Goal: Complete application form: Complete application form

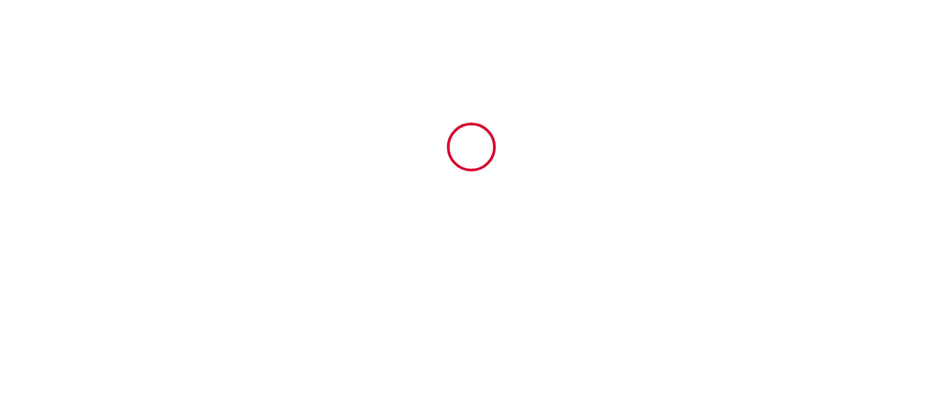
type input "6427662"
type input "Studio Revy 1"
type input "[STREET_ADDRESS]"
type input "03310"
type input "Néris les Bains"
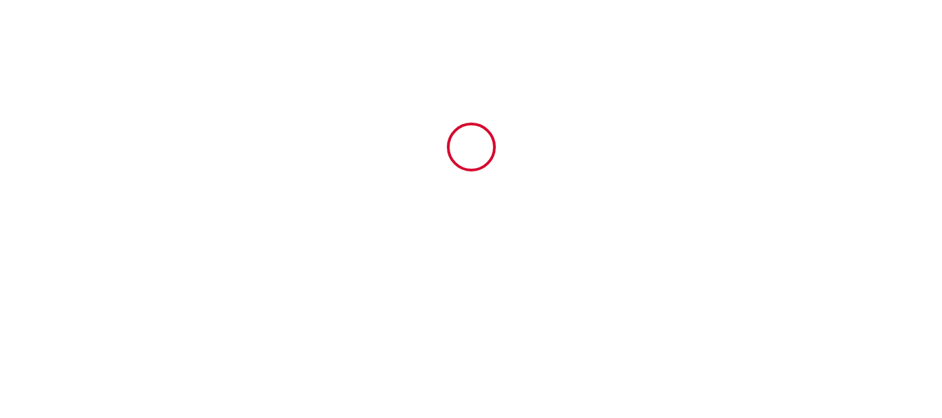
type input "[GEOGRAPHIC_DATA]"
type input "[DATE]"
type input "2"
type input "0"
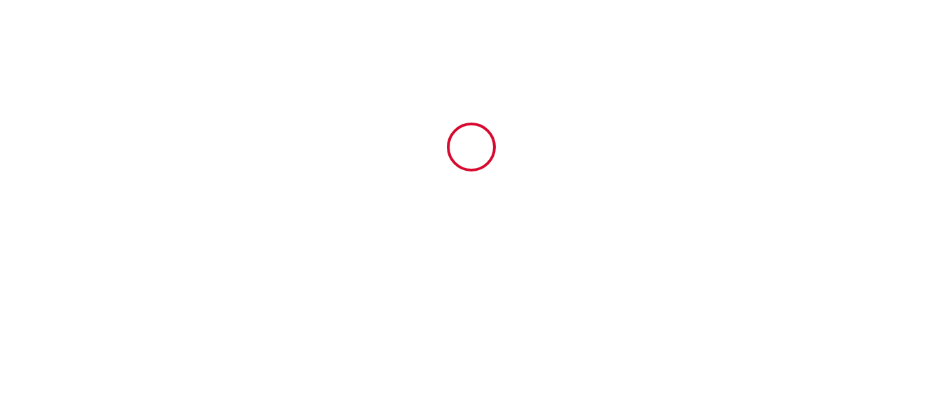
type input "250"
type input "624.2"
type input "TLOC"
type input "Invest"
type input "[STREET_ADDRESS]"
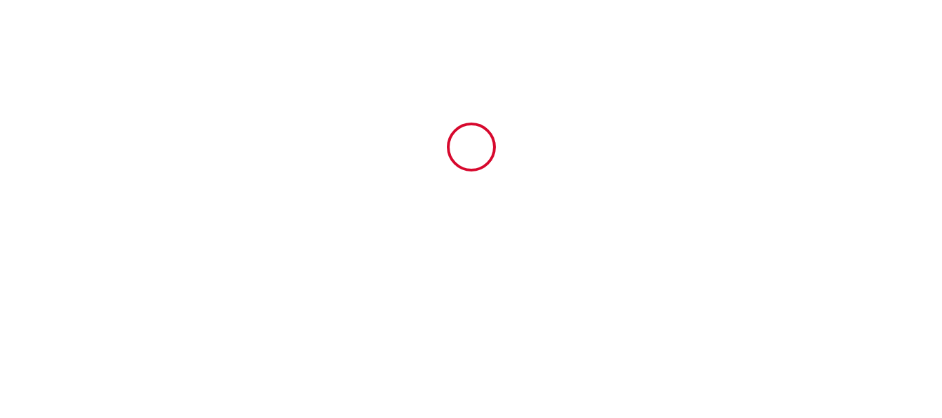
type input "91310"
type input "Longpont-[GEOGRAPHIC_DATA]"
type input "[GEOGRAPHIC_DATA]"
type input "[PERSON_NAME][EMAIL_ADDRESS][DOMAIN_NAME]"
type input "Sylvette"
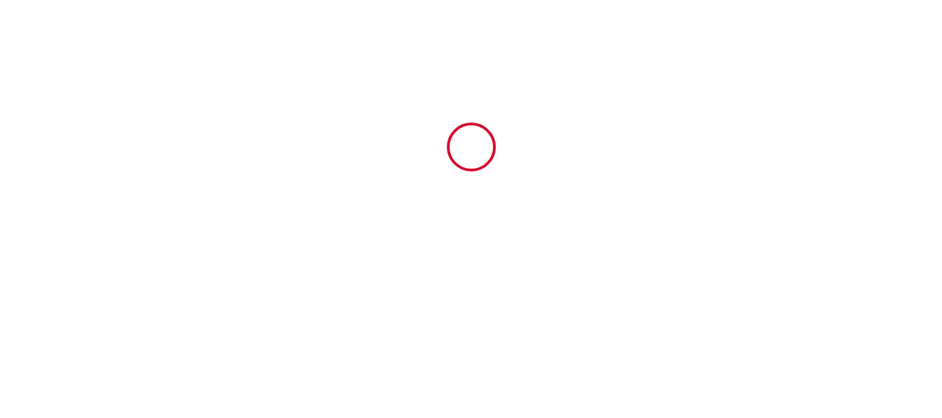
type input "Gueret"
type input "[STREET_ADDRESS]"
type input "16200"
type input "jarnac"
type input "[PERSON_NAME][EMAIL_ADDRESS][DOMAIN_NAME]"
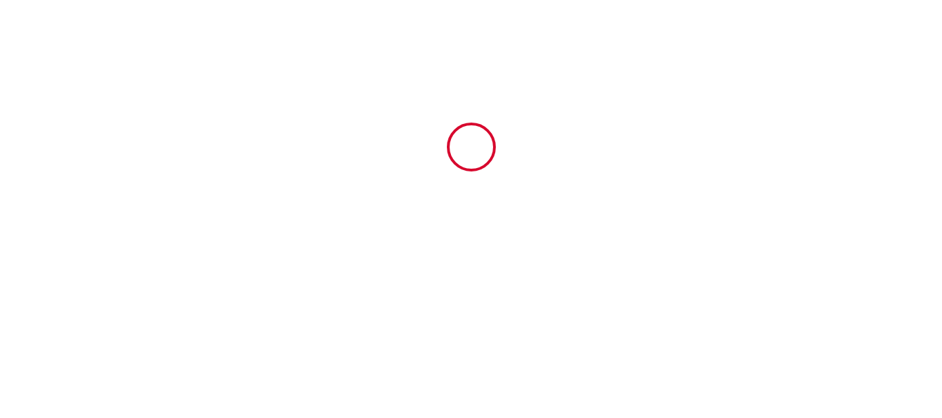
type input "[PHONE_NUMBER]"
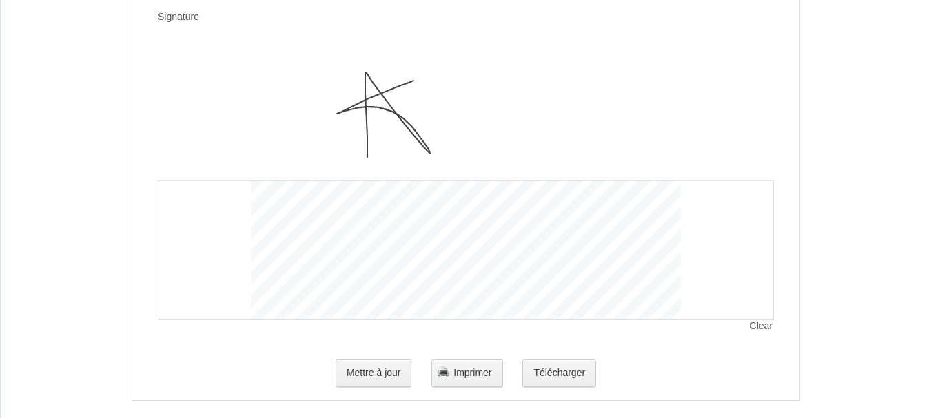
scroll to position [2771, 0]
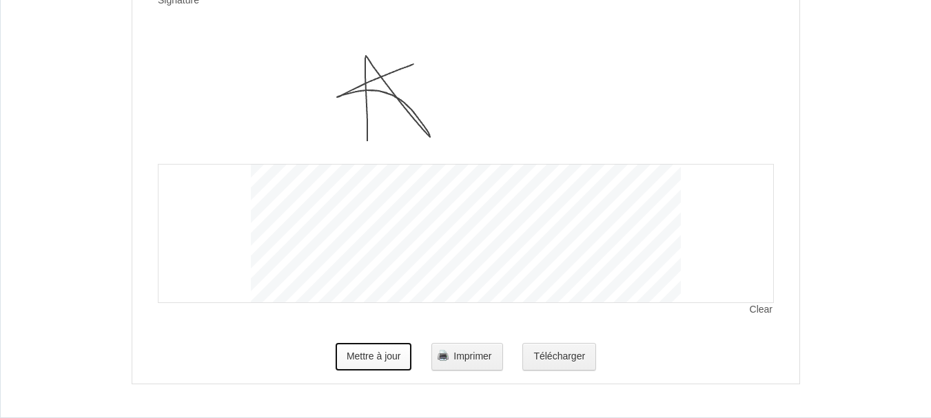
click at [369, 356] on button "Mettre à jour" at bounding box center [374, 357] width 77 height 28
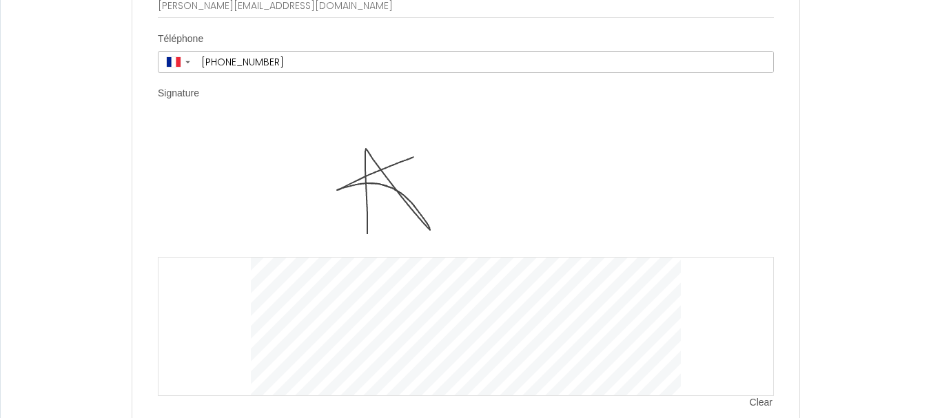
scroll to position [2702, 0]
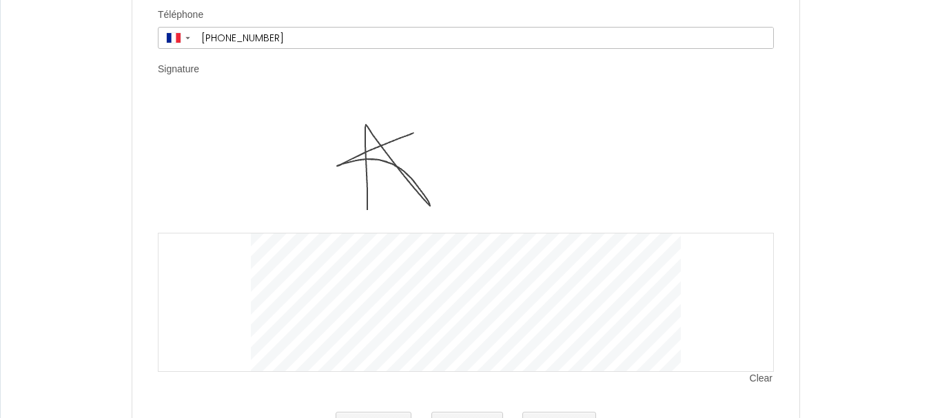
click at [195, 149] on div "Clear" at bounding box center [466, 233] width 616 height 277
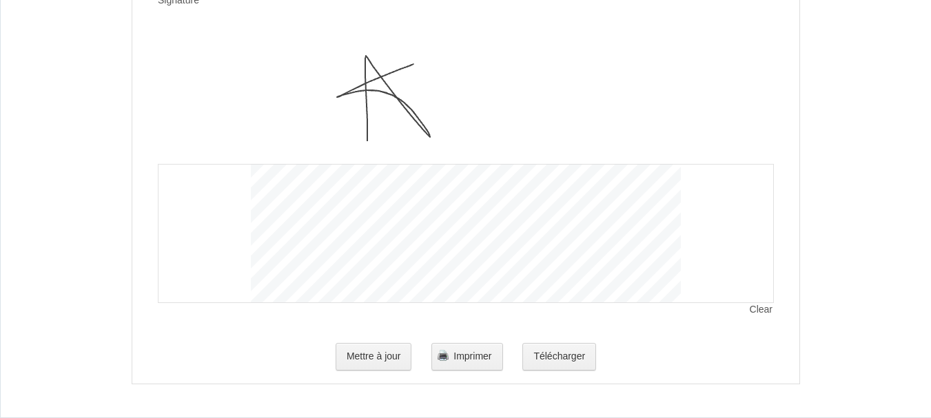
click at [195, 197] on div at bounding box center [466, 233] width 616 height 139
click at [556, 354] on button "Télécharger" at bounding box center [560, 357] width 74 height 28
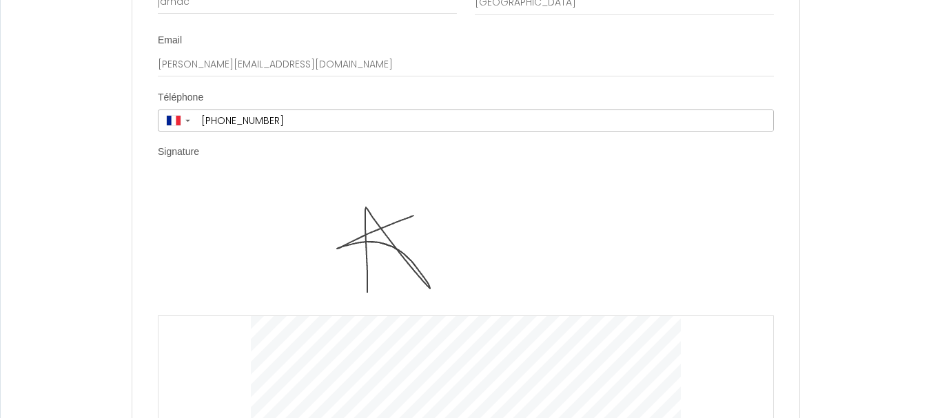
scroll to position [2620, 0]
click at [501, 219] on img at bounding box center [466, 246] width 430 height 138
click at [235, 204] on div "Clear" at bounding box center [466, 315] width 616 height 277
click at [234, 204] on div "Clear" at bounding box center [466, 315] width 616 height 277
click at [232, 241] on div "Clear" at bounding box center [466, 315] width 616 height 277
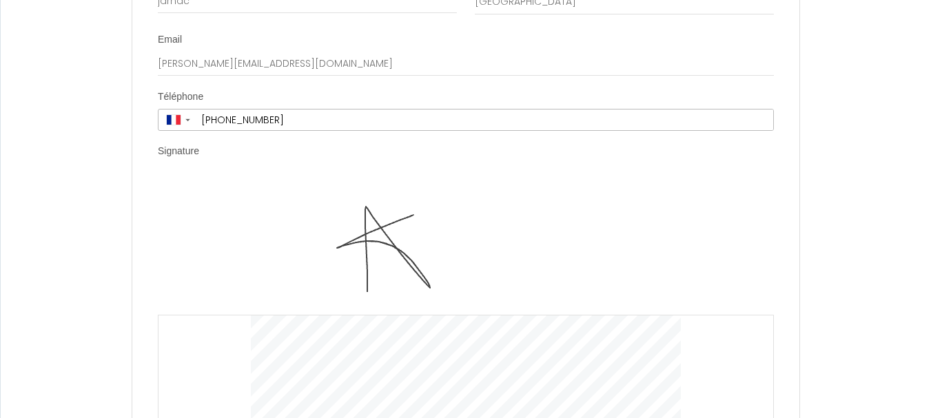
click at [336, 244] on img at bounding box center [466, 246] width 430 height 138
click at [601, 227] on img at bounding box center [466, 246] width 430 height 138
click at [728, 207] on div "Clear" at bounding box center [466, 315] width 616 height 277
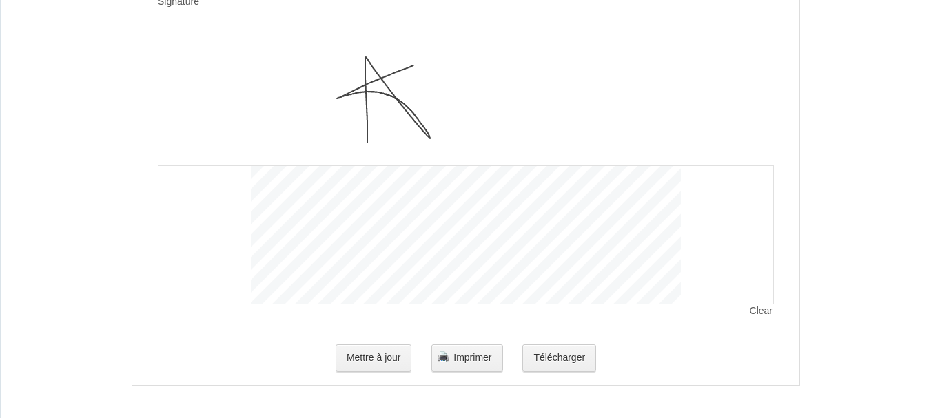
scroll to position [2771, 0]
click at [767, 307] on span "Clear" at bounding box center [762, 310] width 24 height 14
click at [554, 352] on button "Télécharger" at bounding box center [560, 357] width 74 height 28
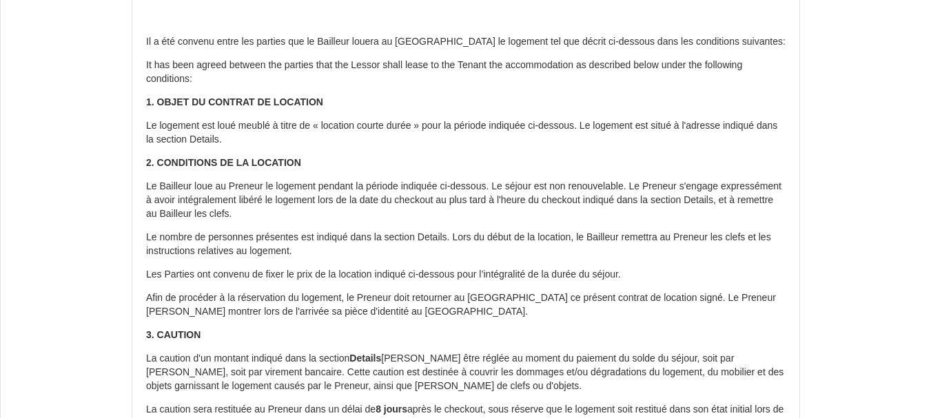
scroll to position [0, 0]
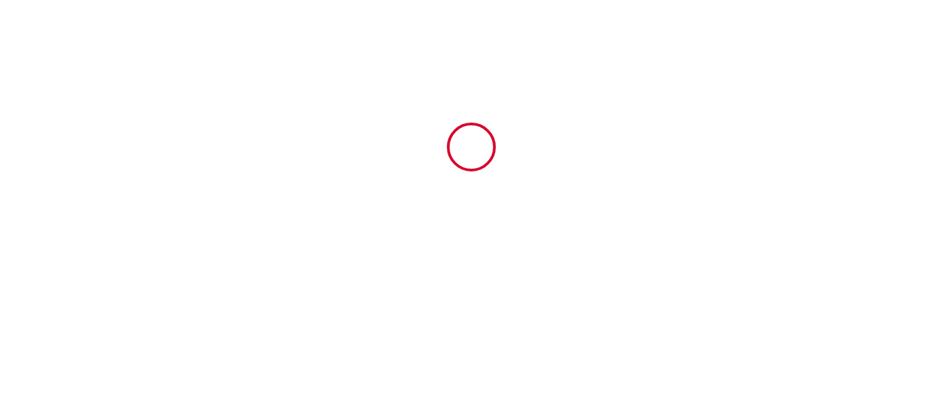
type input "6427662"
type input "Studio Revy 1"
type input "[STREET_ADDRESS]"
type input "03310"
type input "Néris les Bains"
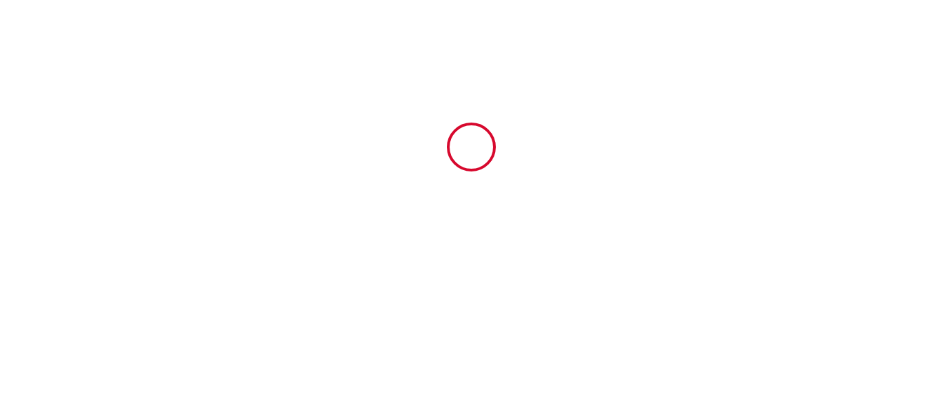
type input "[GEOGRAPHIC_DATA]"
type input "[DATE]"
type input "2"
type input "0"
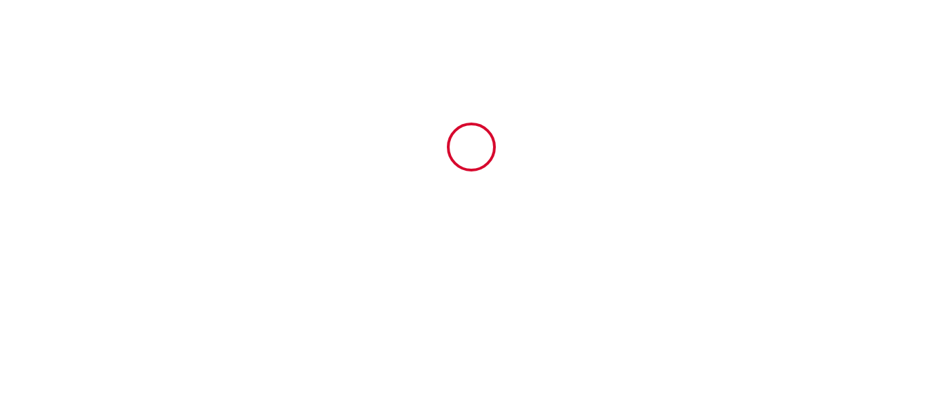
type input "250"
type input "624.2"
type input "TLOC"
type input "Invest"
type input "[STREET_ADDRESS]"
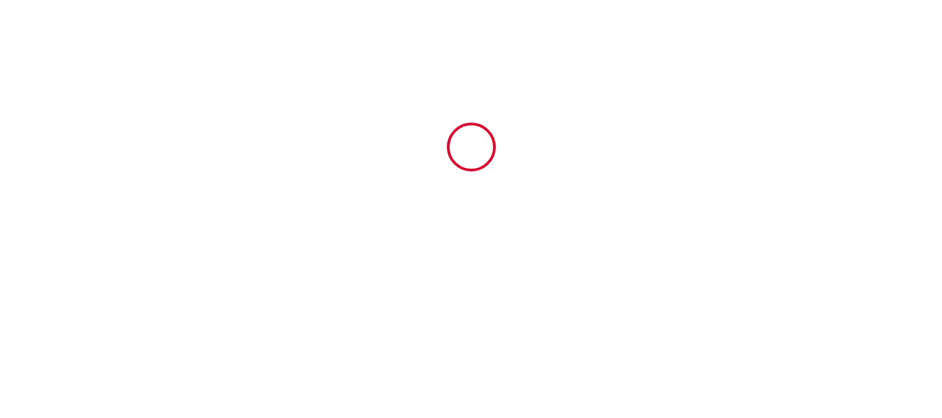
type input "91310"
type input "Longpont-[GEOGRAPHIC_DATA]"
type input "[GEOGRAPHIC_DATA]"
type input "[PERSON_NAME][EMAIL_ADDRESS][DOMAIN_NAME]"
type input "Sylvette"
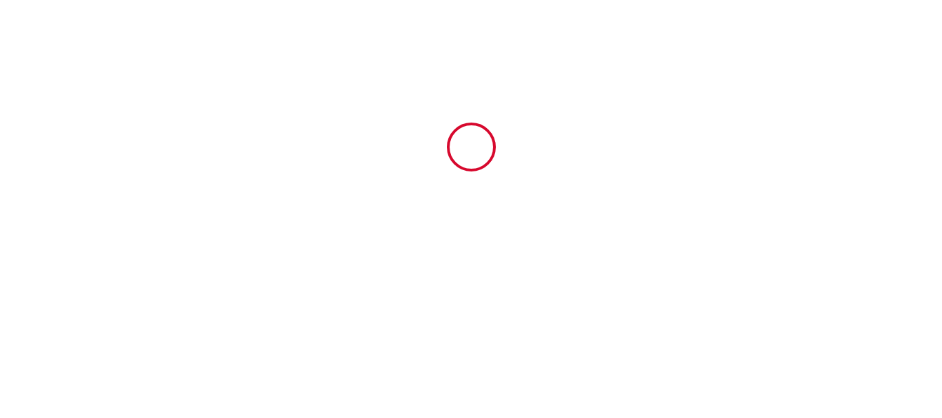
type input "Gueret"
type input "[STREET_ADDRESS]"
type input "16200"
type input "jarnac"
type input "[PERSON_NAME][EMAIL_ADDRESS][DOMAIN_NAME]"
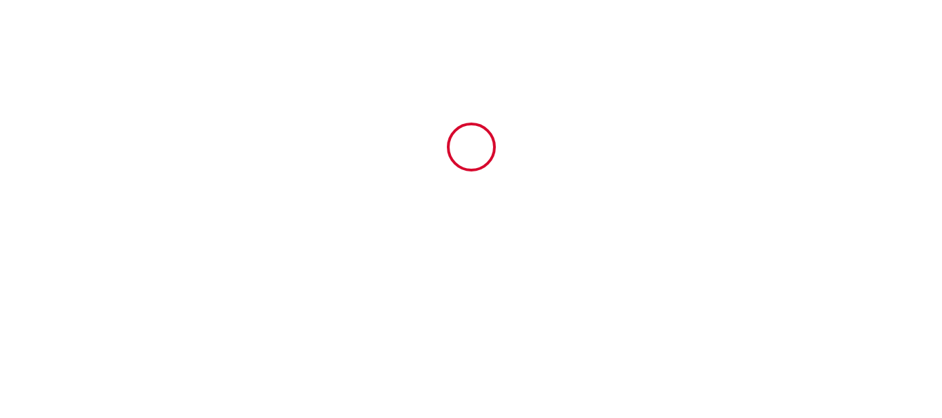
type input "[PHONE_NUMBER]"
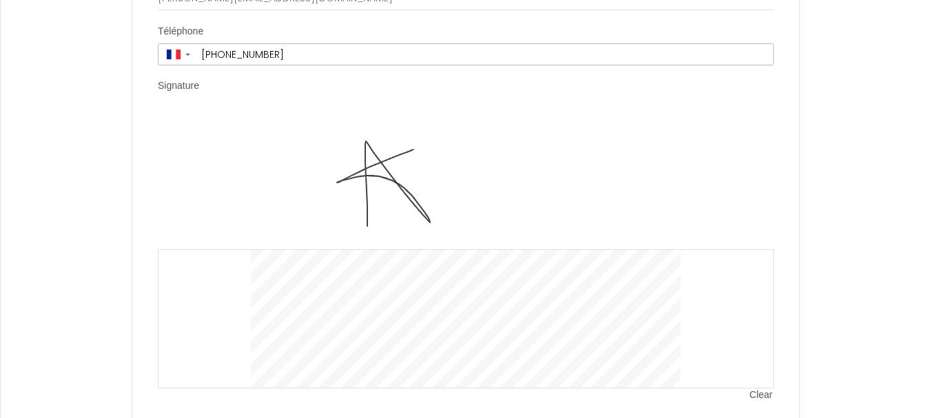
scroll to position [2771, 0]
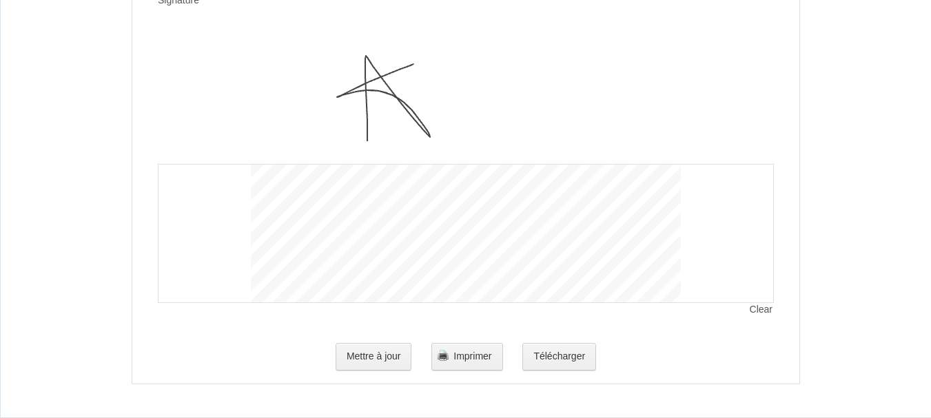
click at [758, 309] on span "Clear" at bounding box center [762, 310] width 24 height 14
click at [368, 354] on button "Mettre à jour" at bounding box center [374, 357] width 77 height 28
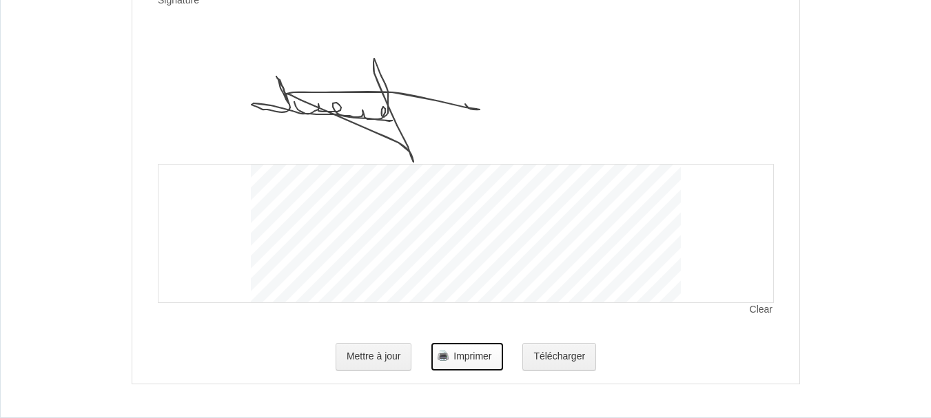
click at [465, 357] on span "Imprimer" at bounding box center [473, 356] width 38 height 11
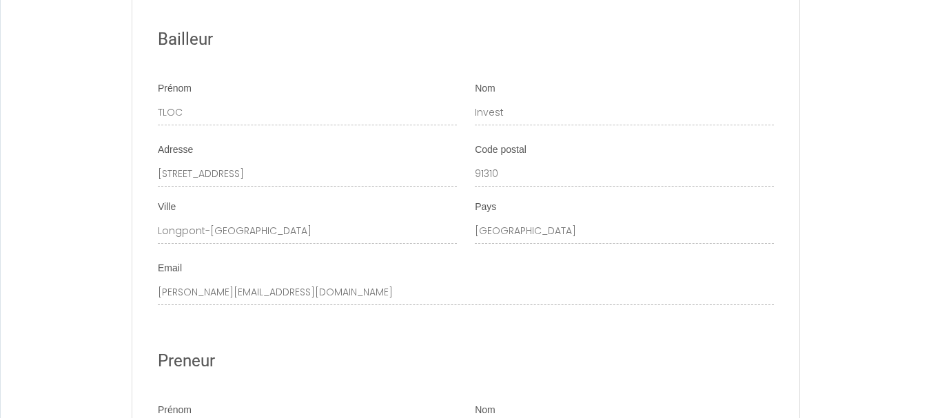
scroll to position [1944, 0]
